Goal: Task Accomplishment & Management: Manage account settings

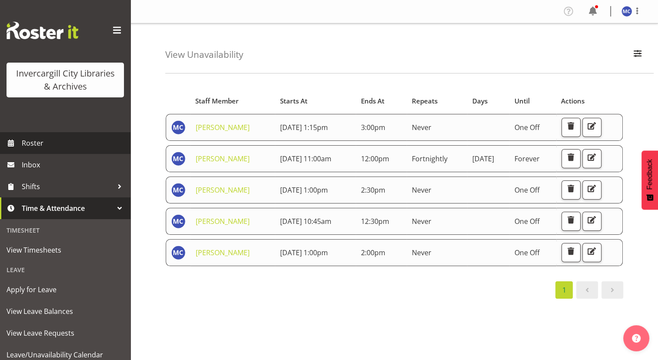
click at [21, 141] on link "Roster" at bounding box center [65, 143] width 131 height 22
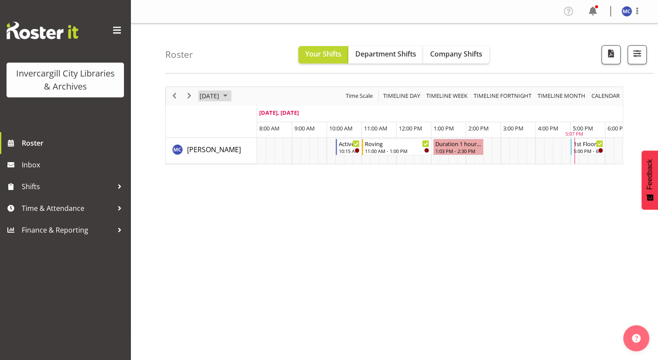
click at [231, 97] on span "September 2025" at bounding box center [225, 95] width 10 height 11
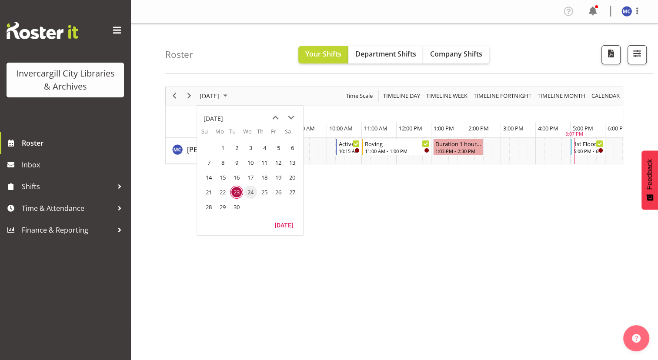
click at [245, 191] on span "24" at bounding box center [250, 192] width 13 height 13
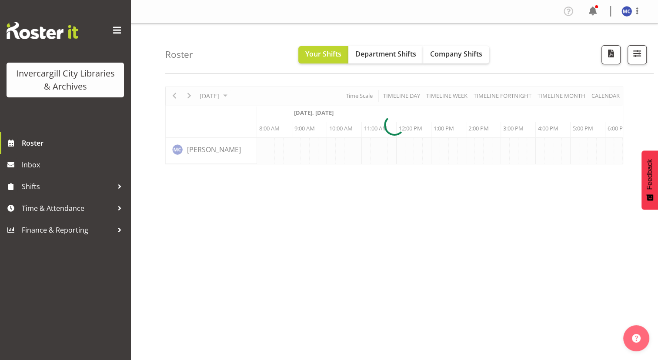
scroll to position [0, 35]
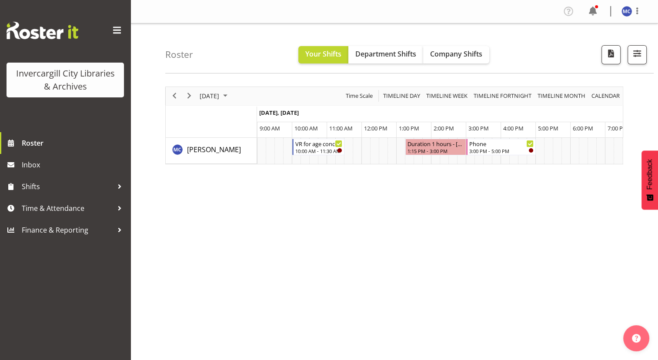
click at [233, 90] on div "September 24, 2025" at bounding box center [215, 96] width 36 height 18
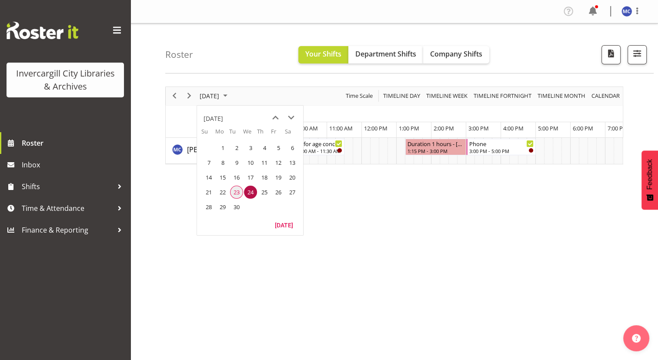
click at [233, 189] on span "23" at bounding box center [236, 192] width 13 height 13
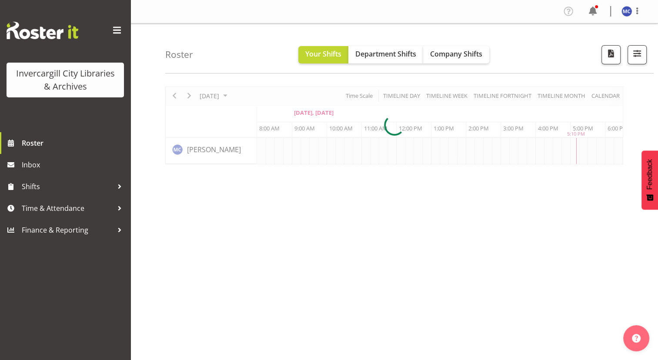
scroll to position [0, 35]
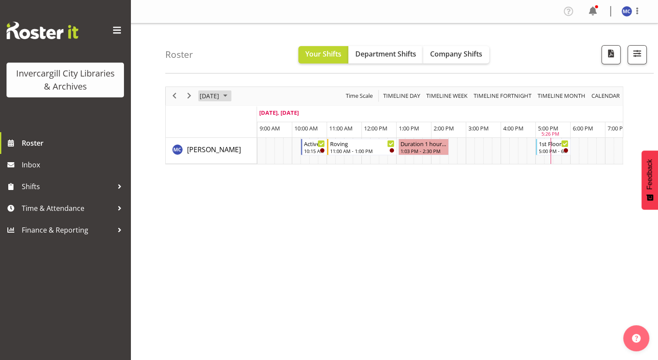
click at [231, 97] on span "September 2025" at bounding box center [225, 95] width 10 height 11
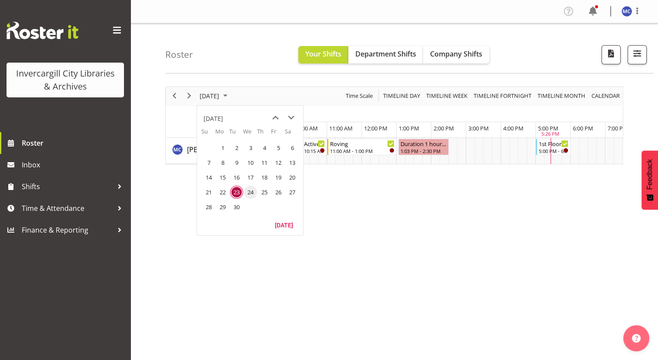
click at [250, 195] on span "24" at bounding box center [250, 192] width 13 height 13
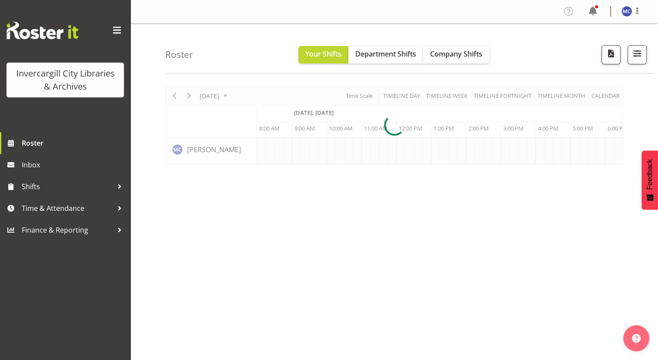
scroll to position [0, 35]
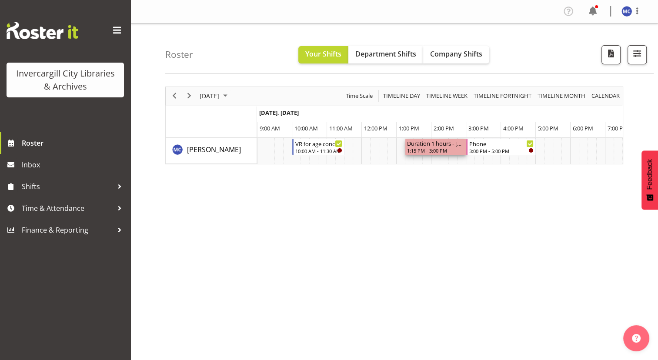
click at [439, 144] on div "Duration 1 hours - Aurora Catu" at bounding box center [435, 143] width 57 height 9
click at [456, 146] on div "Duration 1 hours - Aurora Catu" at bounding box center [435, 143] width 57 height 9
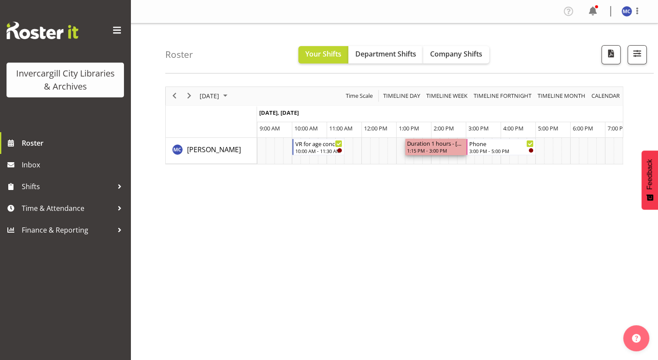
click at [456, 146] on div "Duration 1 hours - Aurora Catu" at bounding box center [435, 143] width 57 height 9
click at [449, 141] on div "Duration 1 hours - Aurora Catu" at bounding box center [435, 143] width 57 height 9
click at [449, 144] on div "Duration 1 hours - Aurora Catu" at bounding box center [435, 143] width 57 height 9
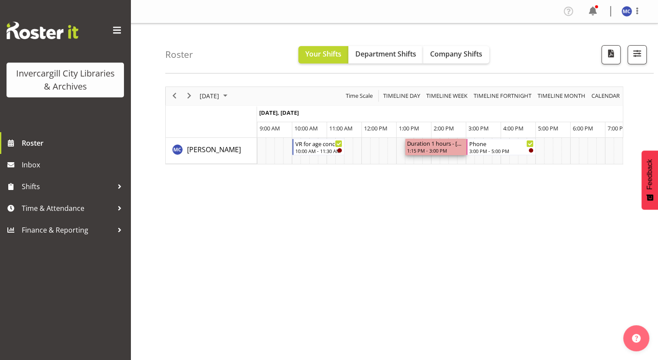
click at [449, 144] on div "Duration 1 hours - Aurora Catu" at bounding box center [435, 143] width 57 height 9
click at [60, 209] on span "Time & Attendance" at bounding box center [67, 208] width 91 height 13
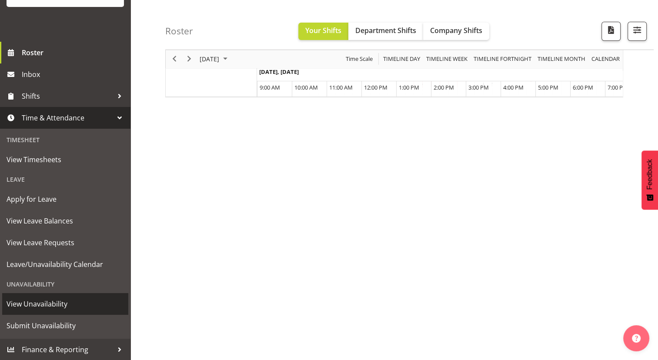
scroll to position [68, 0]
click at [62, 304] on span "View Unavailability" at bounding box center [65, 304] width 117 height 13
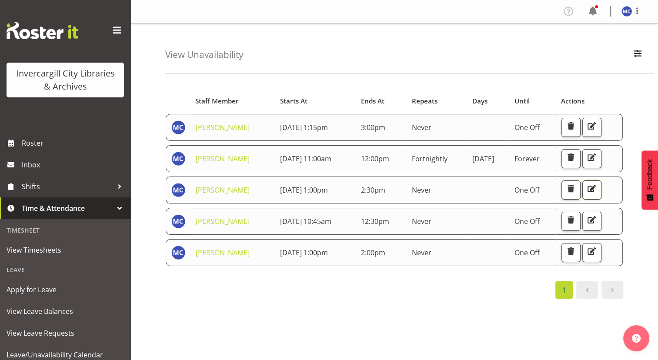
click at [597, 186] on span "button" at bounding box center [591, 188] width 11 height 11
click at [602, 221] on button "button" at bounding box center [591, 221] width 19 height 19
click at [597, 220] on span "button" at bounding box center [591, 219] width 11 height 11
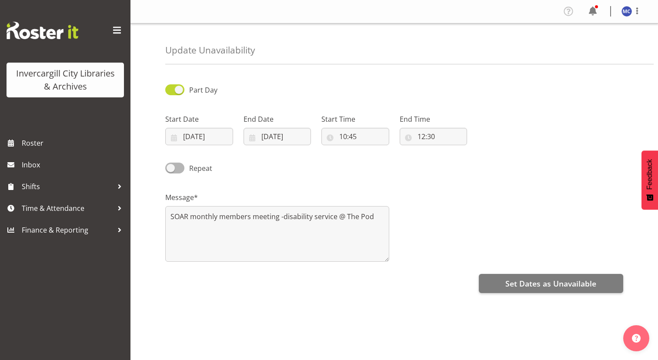
select select "10"
click at [357, 139] on input "10:45" at bounding box center [355, 136] width 68 height 17
click at [404, 159] on select "00 01 02 03 04 05 06 07 08 09 10 11 12 13 14 15 16 17 18 19 20 21 22 23 24 25 2…" at bounding box center [404, 159] width 20 height 17
select select "30"
click at [394, 151] on select "00 01 02 03 04 05 06 07 08 09 10 11 12 13 14 15 16 17 18 19 20 21 22 23 24 25 2…" at bounding box center [404, 159] width 20 height 17
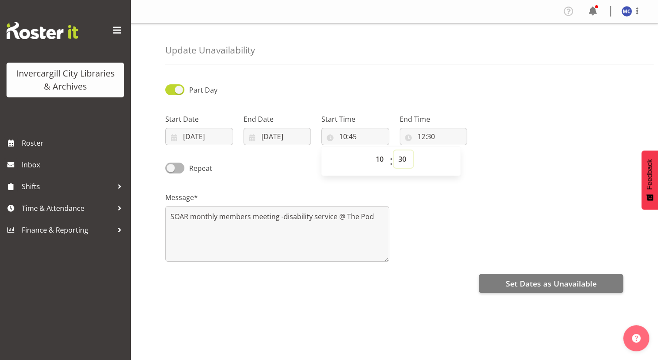
type input "10:30"
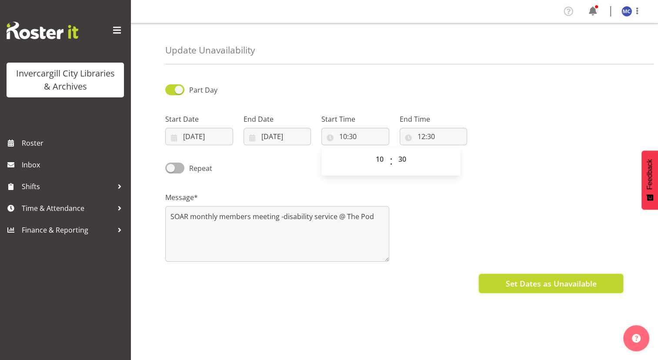
click at [544, 282] on span "Set Dates as Unavailable" at bounding box center [550, 283] width 91 height 11
